Goal: Information Seeking & Learning: Learn about a topic

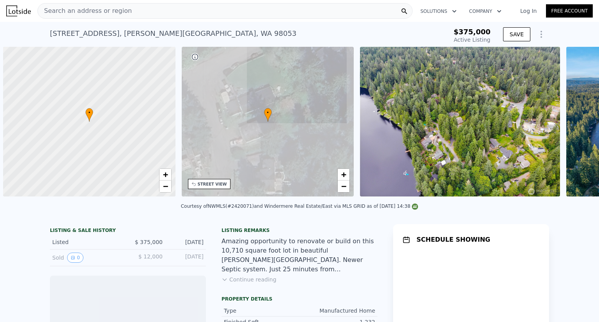
scroll to position [0, 3]
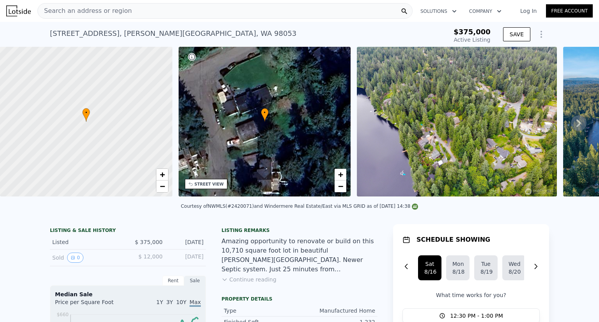
click at [525, 18] on div "Solutions Company Open main menu Log In Free Account" at bounding box center [503, 11] width 180 height 14
click at [524, 13] on link "Log In" at bounding box center [528, 11] width 35 height 8
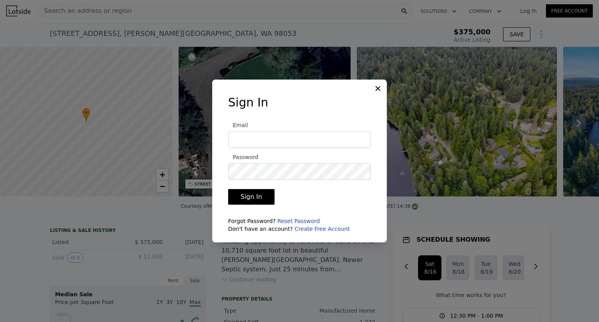
click at [290, 208] on div at bounding box center [302, 198] width 160 height 101
type input "[PERSON_NAME][EMAIL_ADDRESS][DOMAIN_NAME]"
click at [228, 189] on button "Sign In" at bounding box center [251, 197] width 46 height 16
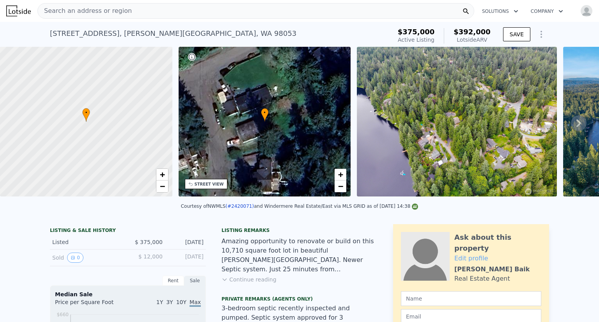
click at [548, 15] on div at bounding box center [299, 17] width 599 height 35
click at [588, 16] on div at bounding box center [299, 17] width 599 height 35
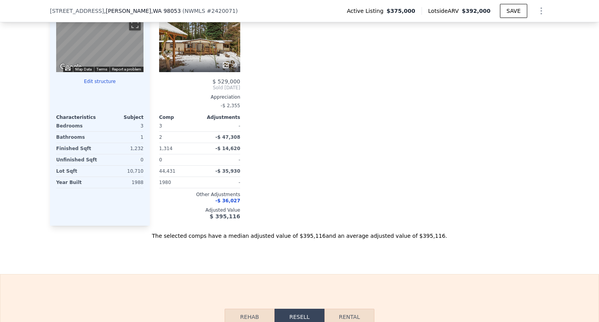
scroll to position [894, 0]
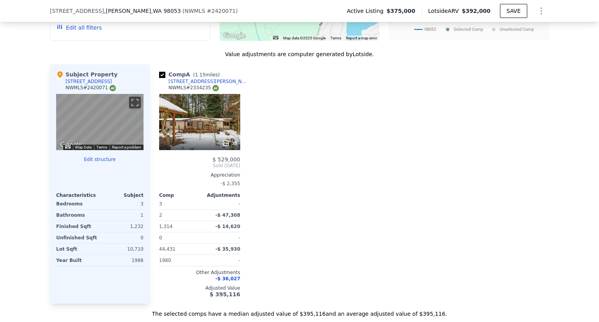
click at [192, 101] on div "39" at bounding box center [199, 122] width 81 height 56
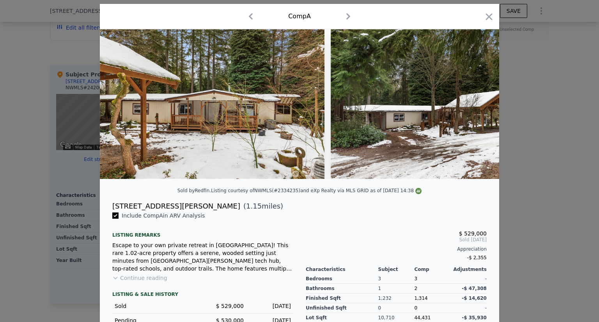
scroll to position [39, 0]
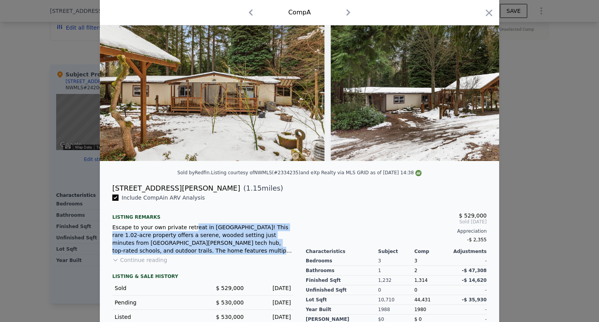
drag, startPoint x: 180, startPoint y: 235, endPoint x: 200, endPoint y: 263, distance: 34.3
click at [200, 263] on div "Include Comp A in ARV Analysis Listing remarks Escape to your own private retre…" at bounding box center [202, 279] width 193 height 170
click at [206, 255] on div "Escape to your own private retreat in [GEOGRAPHIC_DATA]! This rare 1.02-acre pr…" at bounding box center [202, 239] width 181 height 31
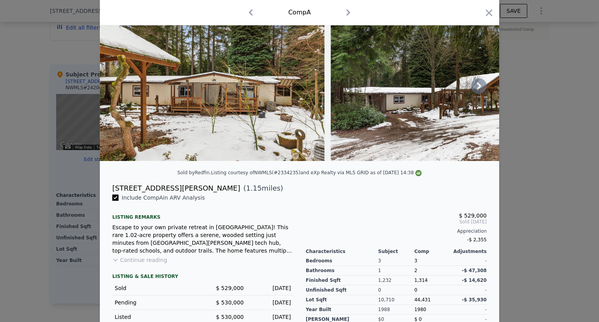
click at [482, 82] on img at bounding box center [443, 86] width 225 height 150
click at [477, 88] on icon at bounding box center [479, 86] width 5 height 8
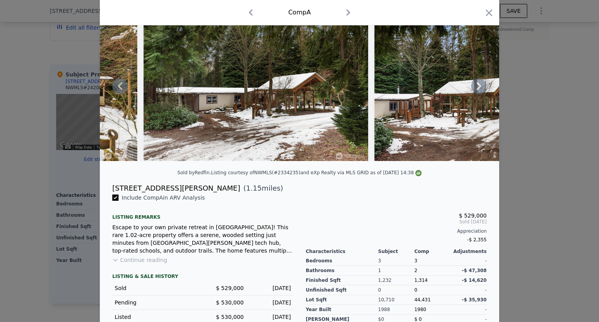
click at [477, 88] on icon at bounding box center [479, 86] width 5 height 8
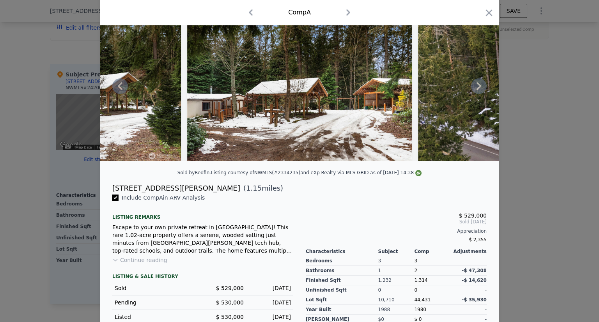
click at [477, 88] on icon at bounding box center [479, 86] width 5 height 8
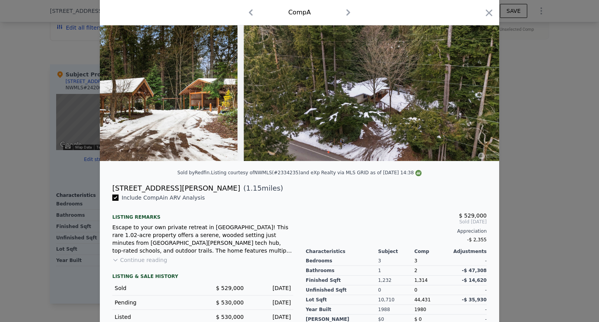
scroll to position [0, 562]
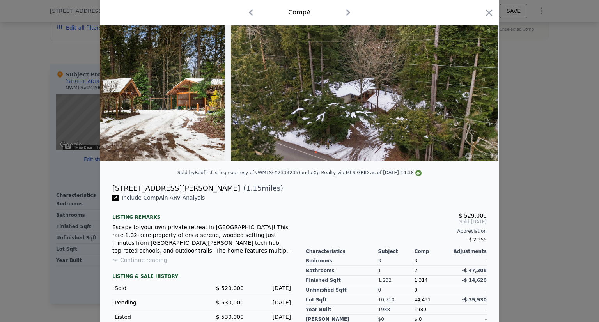
click at [477, 88] on div at bounding box center [299, 86] width 399 height 150
click at [477, 88] on icon at bounding box center [479, 86] width 5 height 8
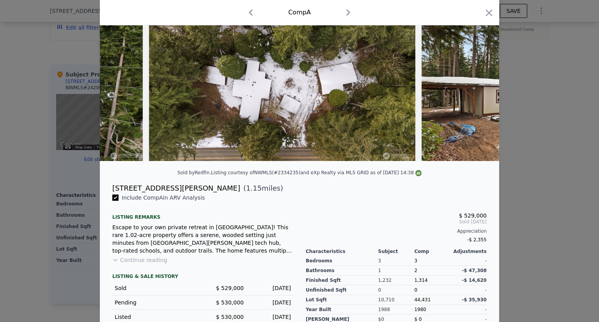
scroll to position [0, 936]
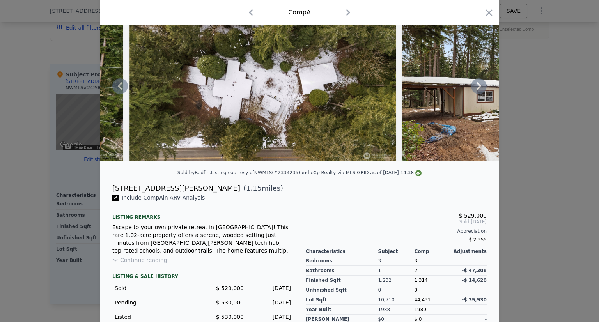
click at [478, 91] on icon at bounding box center [479, 86] width 16 height 16
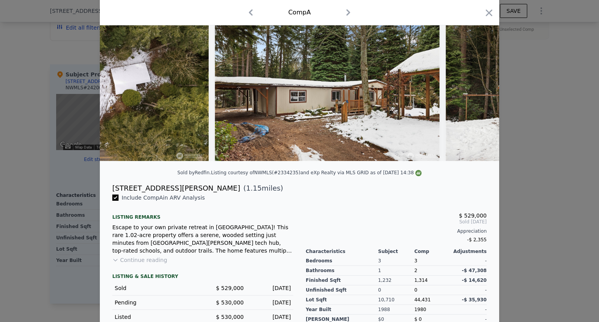
click at [476, 90] on img at bounding box center [558, 86] width 225 height 150
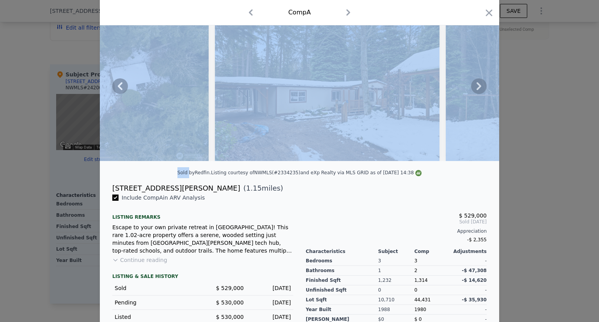
click at [477, 90] on icon at bounding box center [479, 86] width 5 height 8
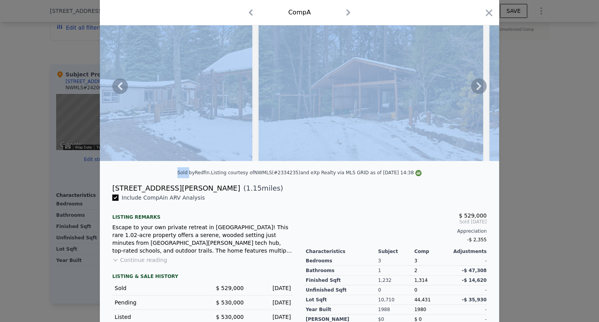
click at [477, 90] on icon at bounding box center [479, 86] width 5 height 8
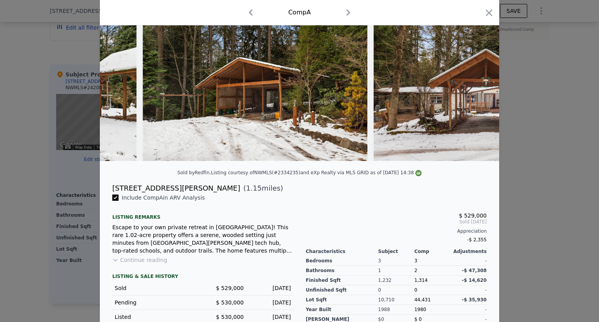
scroll to position [0, 1498]
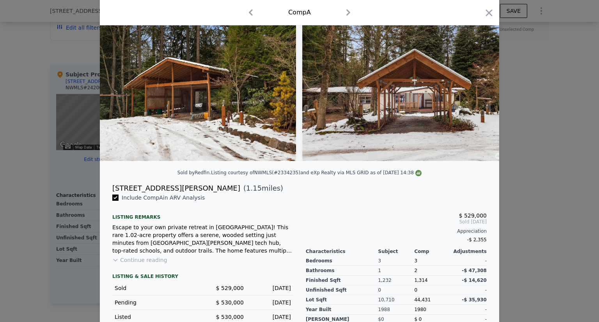
click at [476, 90] on div at bounding box center [299, 86] width 399 height 150
click at [477, 90] on icon at bounding box center [479, 86] width 5 height 8
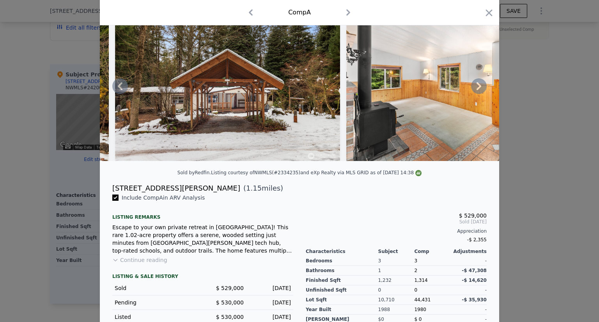
click at [477, 90] on icon at bounding box center [479, 86] width 5 height 8
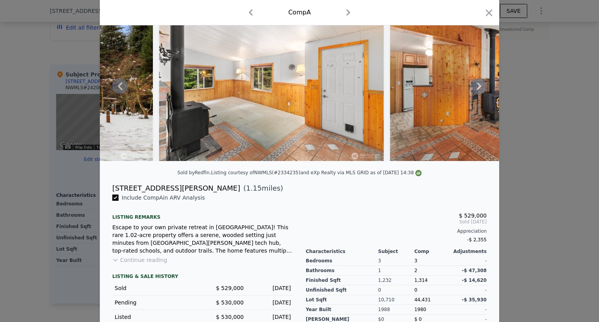
click at [477, 90] on icon at bounding box center [479, 86] width 5 height 8
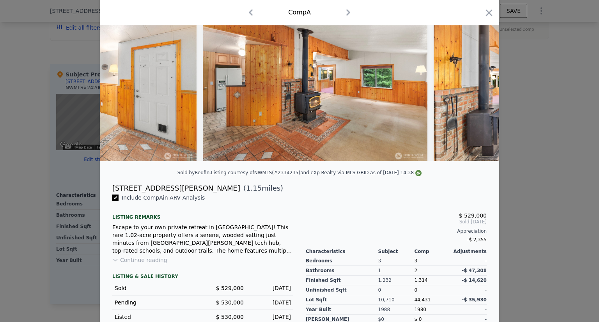
click at [476, 90] on div at bounding box center [299, 86] width 399 height 150
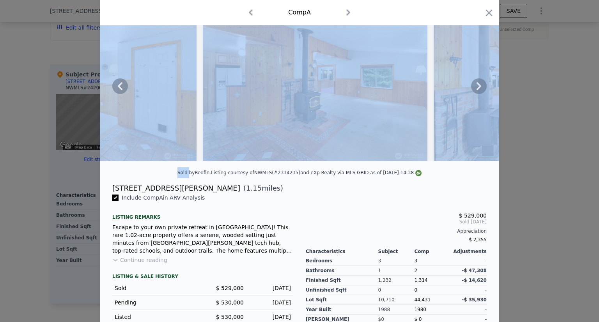
click at [477, 90] on icon at bounding box center [479, 86] width 5 height 8
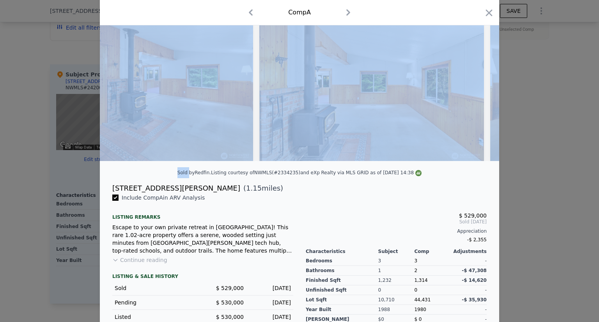
scroll to position [0, 2247]
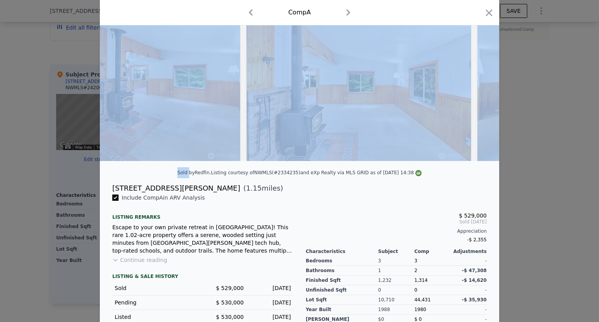
click at [476, 90] on div at bounding box center [299, 86] width 399 height 150
click at [477, 90] on icon at bounding box center [479, 86] width 5 height 8
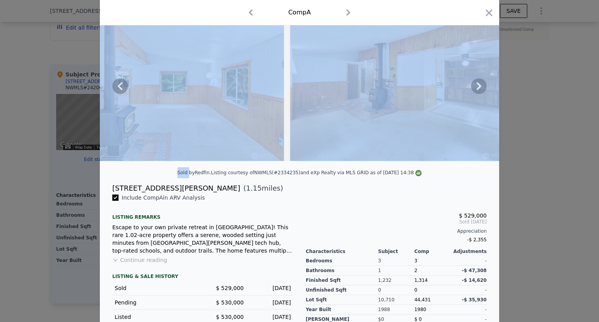
click at [474, 91] on icon at bounding box center [479, 86] width 16 height 16
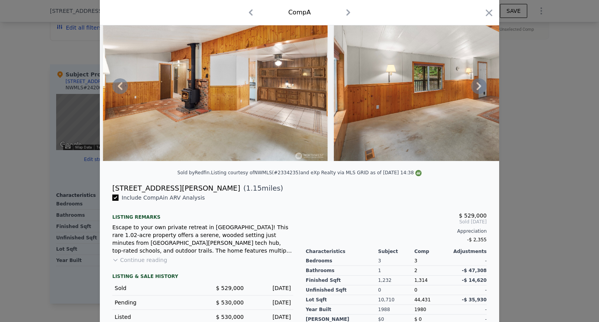
click at [474, 91] on icon at bounding box center [479, 86] width 16 height 16
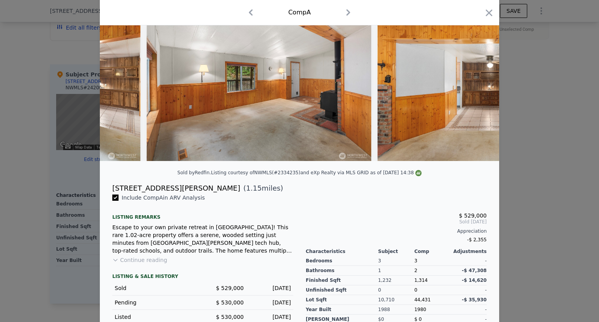
click at [474, 91] on div at bounding box center [299, 86] width 399 height 150
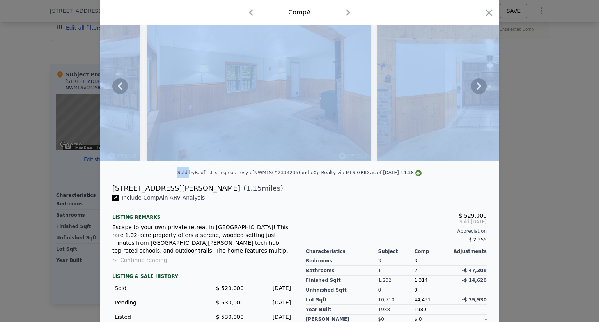
click at [474, 91] on icon at bounding box center [479, 86] width 16 height 16
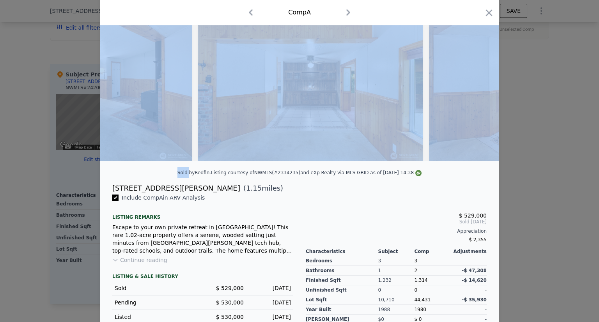
scroll to position [0, 2996]
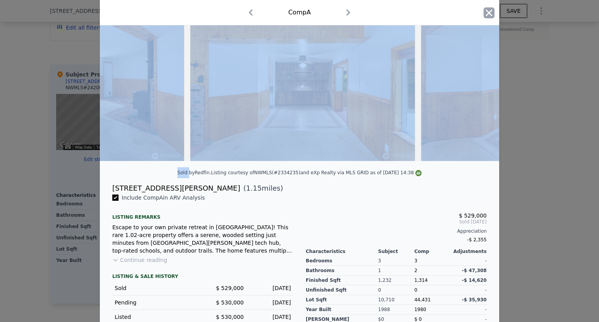
click at [486, 13] on icon "button" at bounding box center [489, 12] width 7 height 7
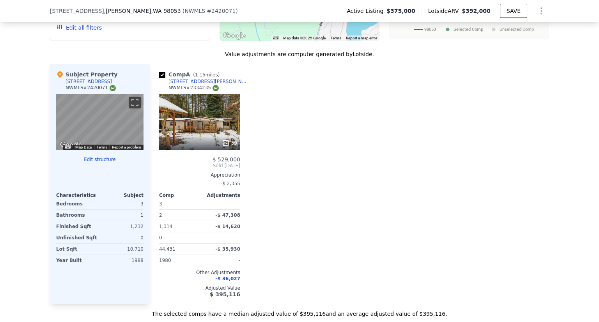
click at [441, 154] on div "Comp A ( 1.15 miles) [STREET_ADDRESS][PERSON_NAME] # 2334235 39 $ 529,000 Sold …" at bounding box center [349, 183] width 399 height 239
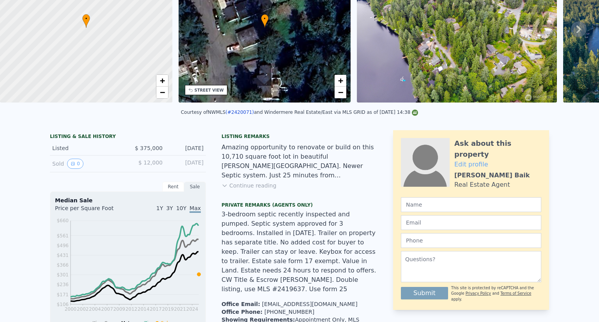
scroll to position [3, 0]
